Goal: Task Accomplishment & Management: Use online tool/utility

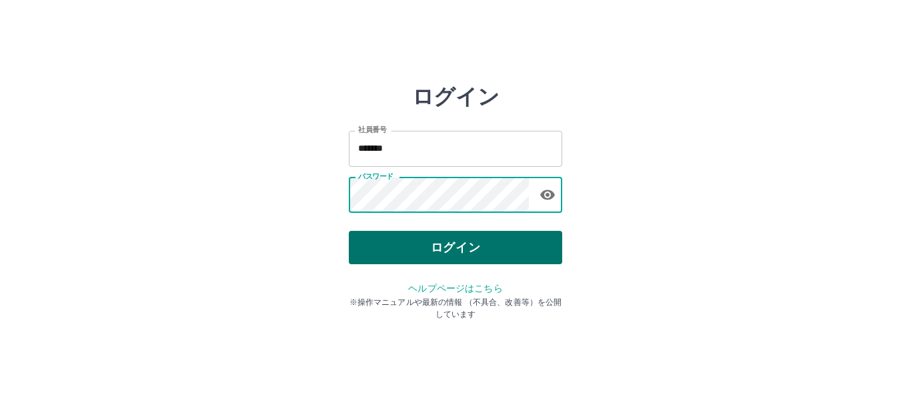
click at [463, 252] on button "ログイン" at bounding box center [455, 247] width 213 height 33
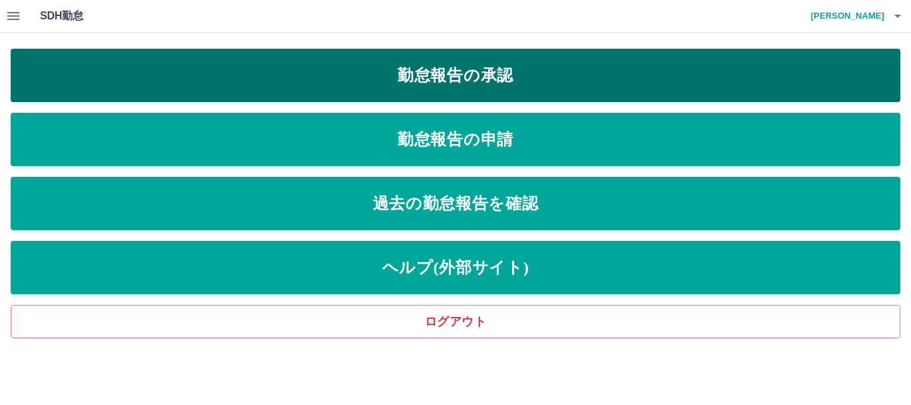
click at [496, 77] on link "勤怠報告の承認" at bounding box center [456, 75] width 890 height 53
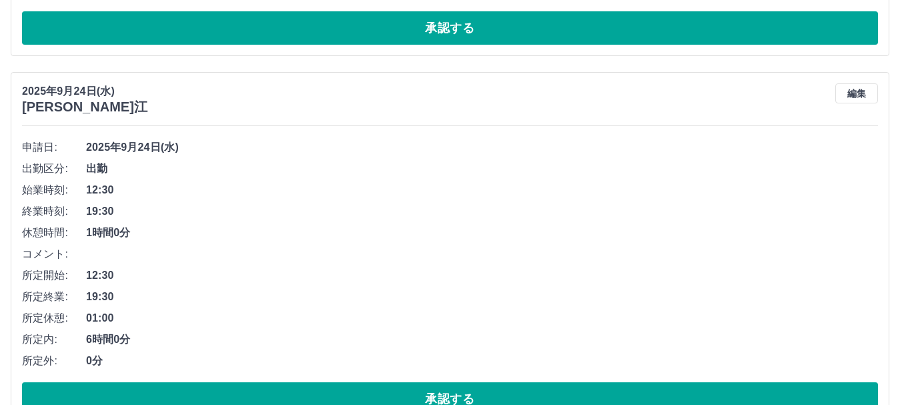
scroll to position [303, 0]
